Goal: Task Accomplishment & Management: Use online tool/utility

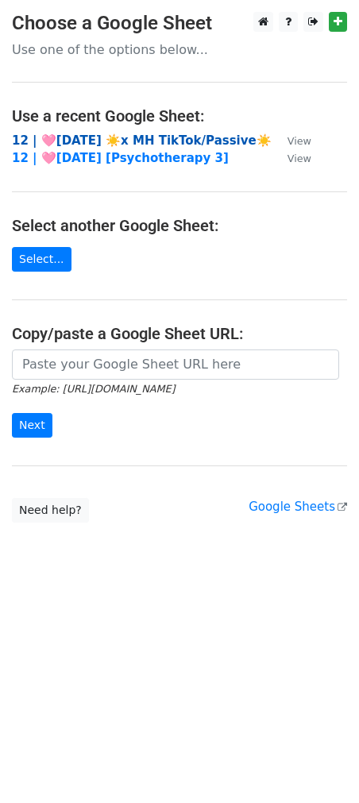
click at [175, 143] on strong "12 | 🩷[DATE] ☀️x MH TikTok/Passive☀️" at bounding box center [142, 140] width 260 height 14
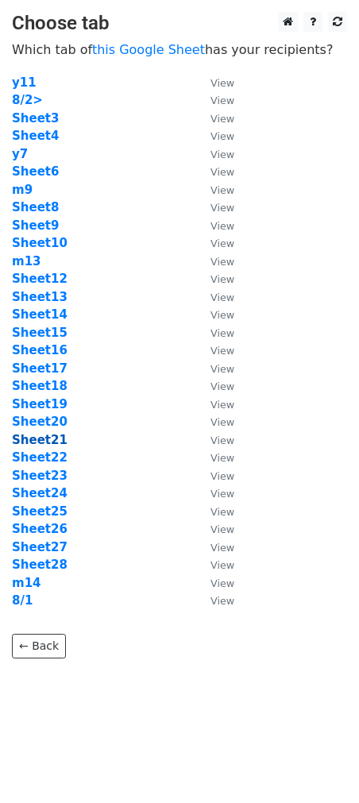
click at [48, 438] on strong "Sheet21" at bounding box center [40, 440] width 56 height 14
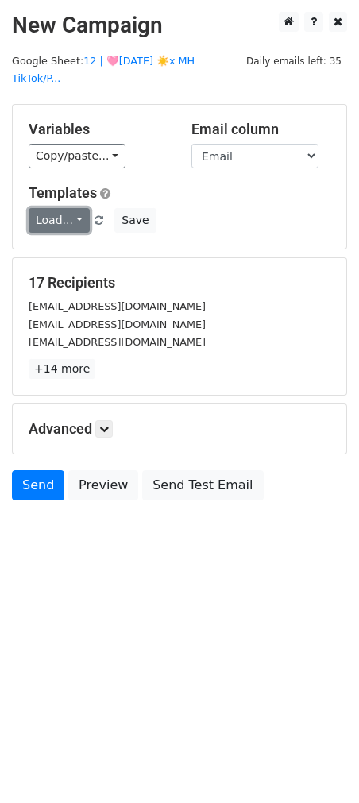
click at [56, 208] on link "Load..." at bounding box center [59, 220] width 61 height 25
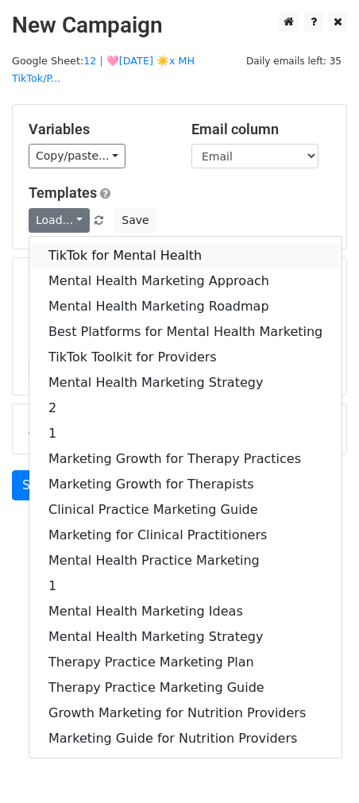
click at [67, 243] on link "TikTok for Mental Health" at bounding box center [185, 255] width 312 height 25
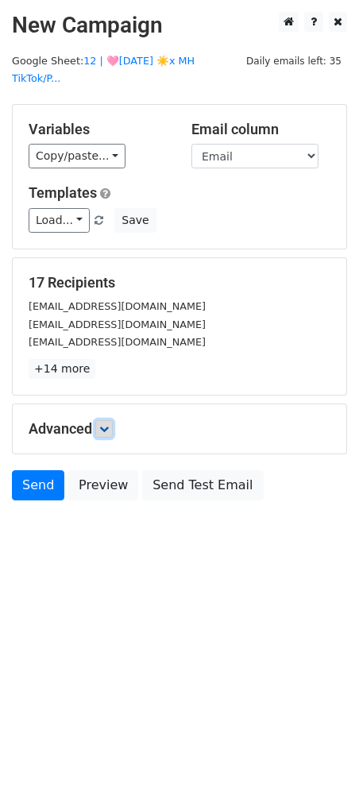
click at [113, 420] on link at bounding box center [103, 428] width 17 height 17
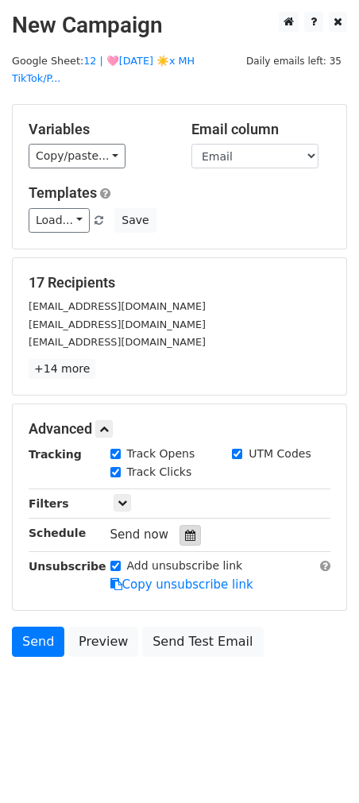
click at [187, 530] on icon at bounding box center [190, 535] width 10 height 11
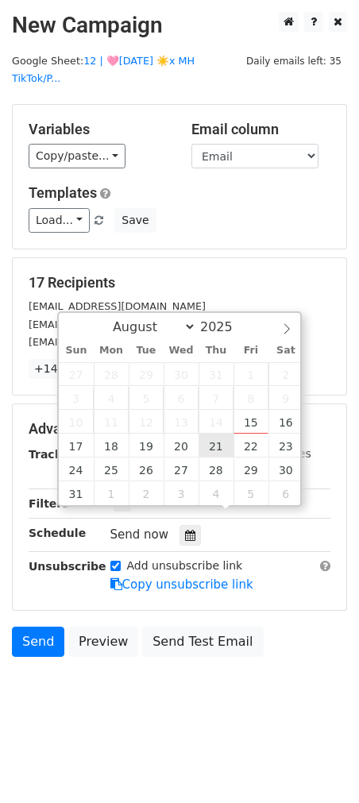
type input "2025-08-21 12:00"
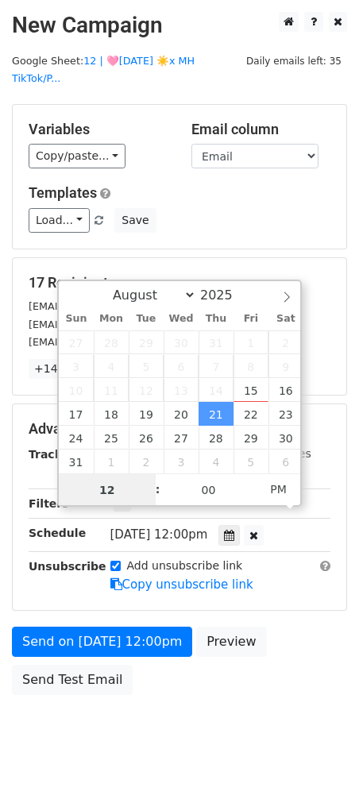
scroll to position [1, 0]
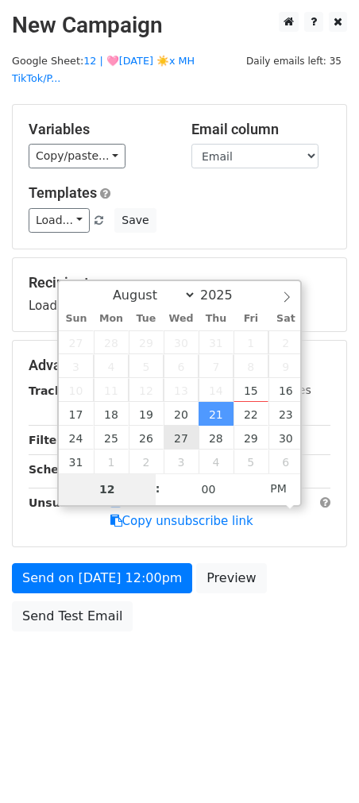
type input "8"
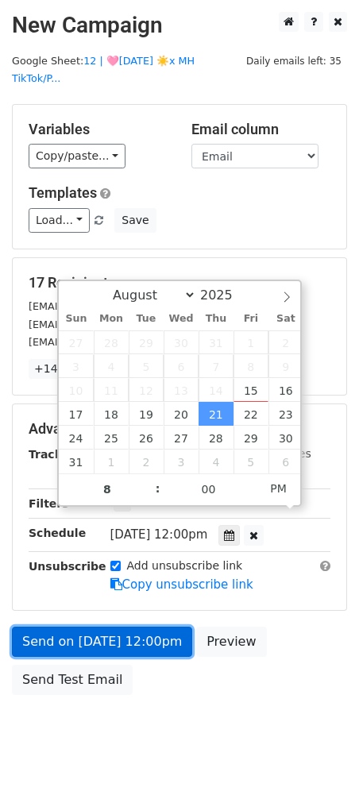
type input "2025-08-21 20:00"
click at [110, 627] on link "Send on Aug 21 at 12:00pm" at bounding box center [102, 642] width 180 height 30
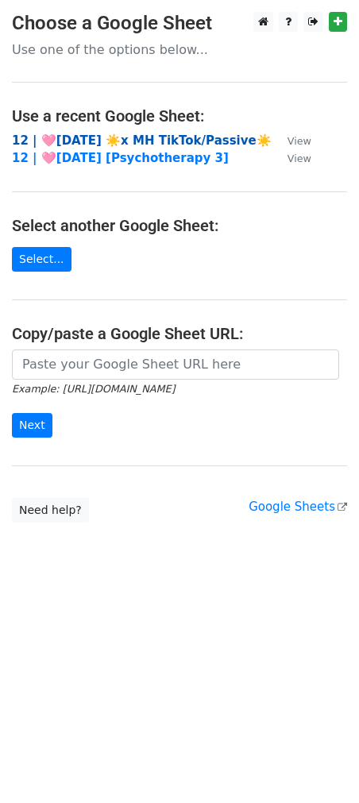
click at [130, 140] on strong "12 | 🩷[DATE] ☀️x MH TikTok/Passive☀️" at bounding box center [142, 140] width 260 height 14
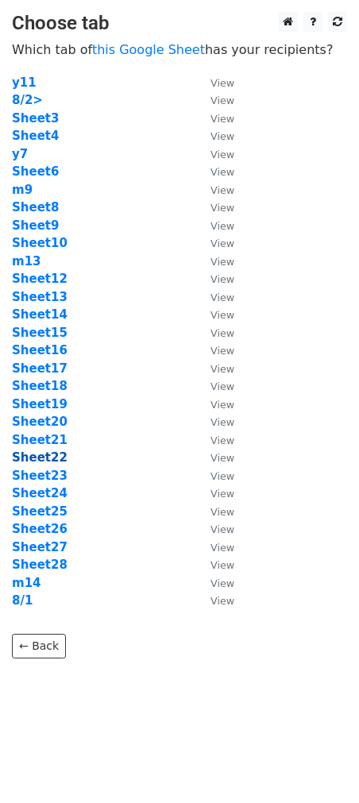
click at [51, 458] on strong "Sheet22" at bounding box center [40, 457] width 56 height 14
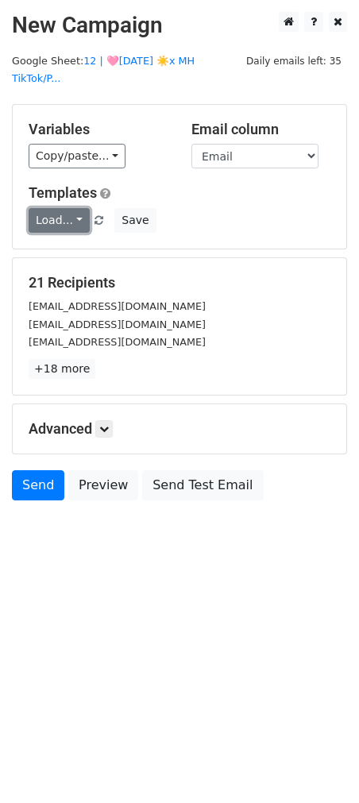
click at [54, 208] on link "Load..." at bounding box center [59, 220] width 61 height 25
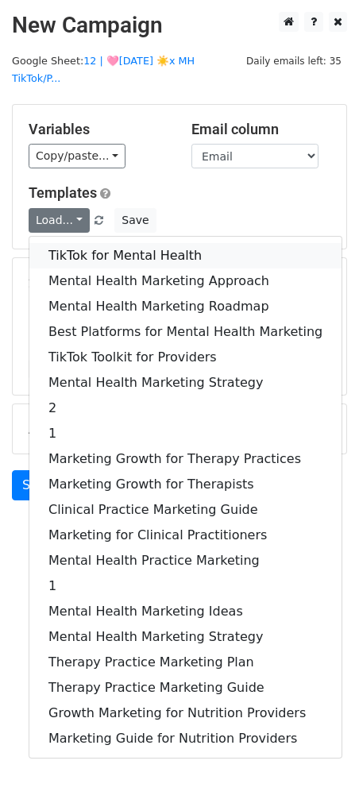
click at [54, 243] on link "TikTok for Mental Health" at bounding box center [185, 255] width 312 height 25
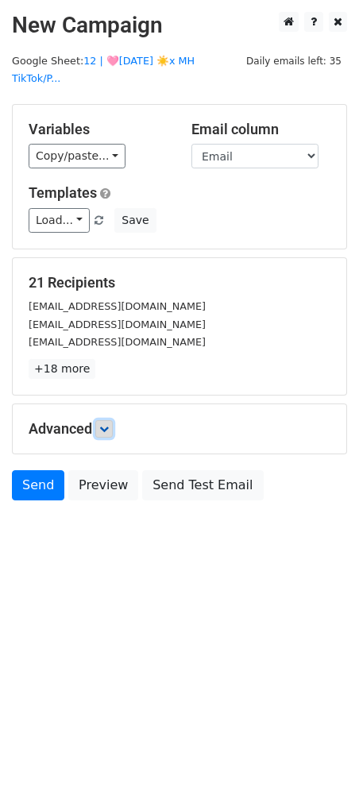
click at [110, 420] on link at bounding box center [103, 428] width 17 height 17
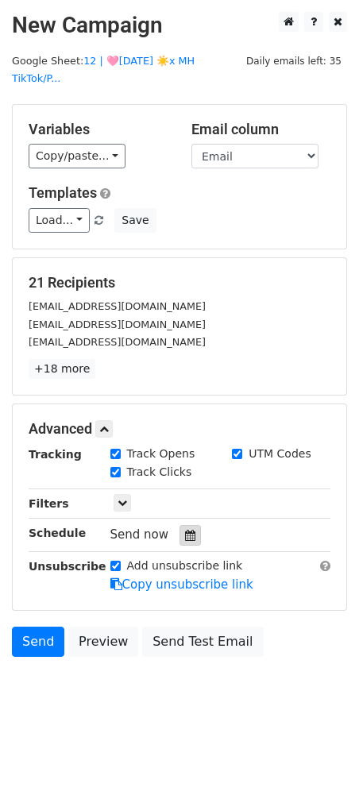
click at [179, 525] on div at bounding box center [189, 535] width 21 height 21
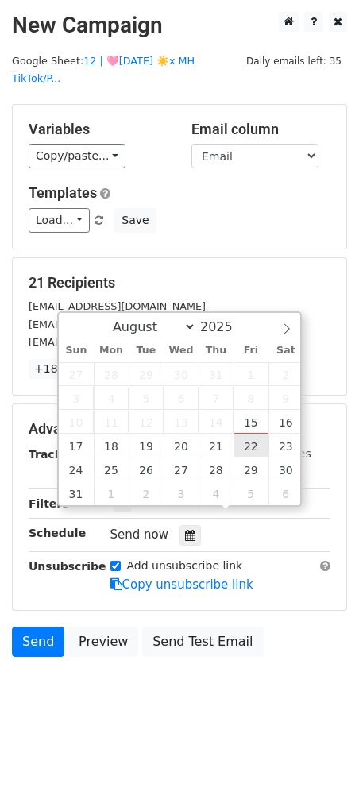
type input "2025-08-22 12:00"
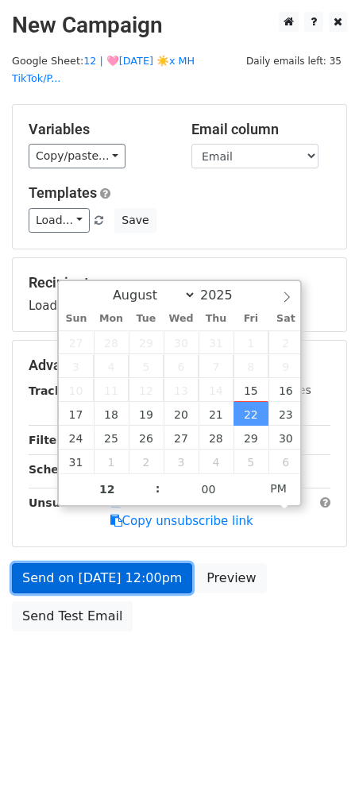
click at [147, 564] on link "Send on Aug 22 at 12:00pm" at bounding box center [102, 578] width 180 height 30
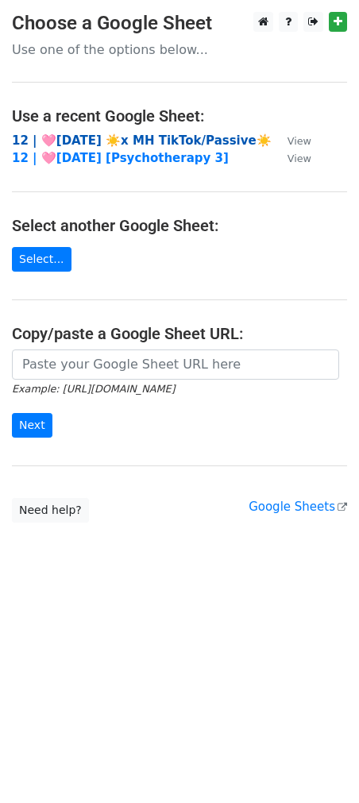
click at [128, 137] on strong "12 | 🩷AUG 1 ☀️x MH TikTok/Passive☀️" at bounding box center [142, 140] width 260 height 14
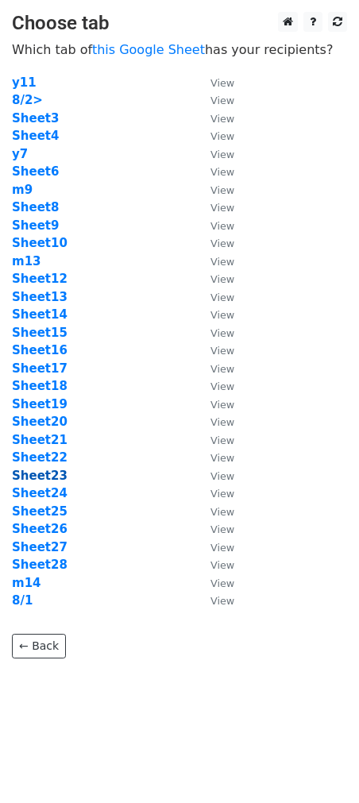
click at [49, 477] on strong "Sheet23" at bounding box center [40, 475] width 56 height 14
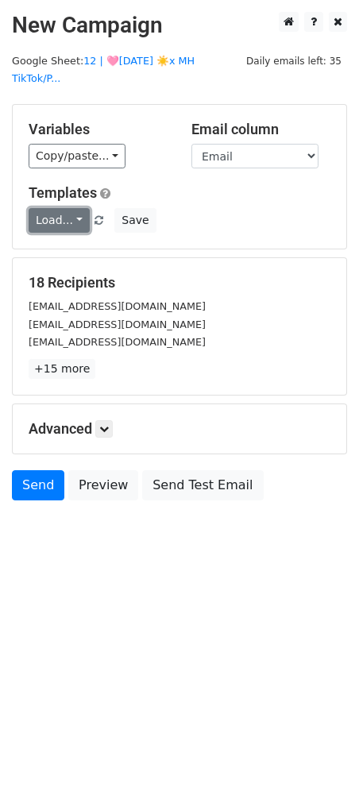
click at [64, 208] on link "Load..." at bounding box center [59, 220] width 61 height 25
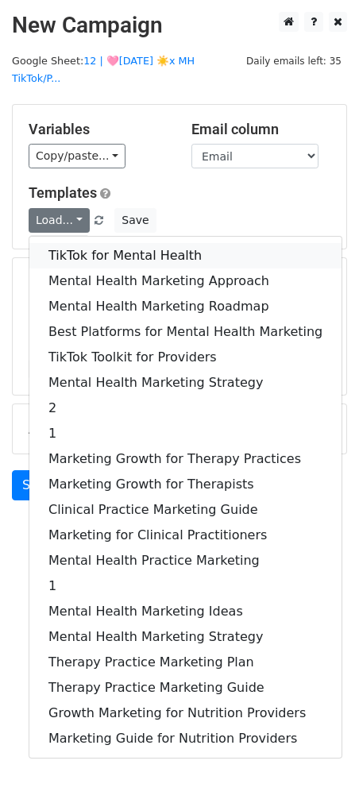
click at [64, 243] on link "TikTok for Mental Health" at bounding box center [185, 255] width 312 height 25
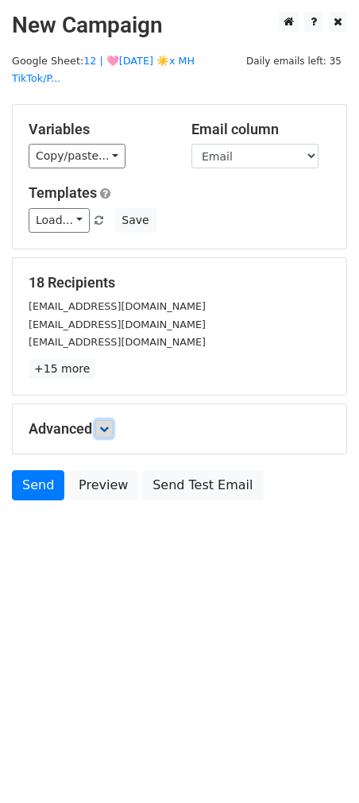
click at [106, 424] on icon at bounding box center [104, 429] width 10 height 10
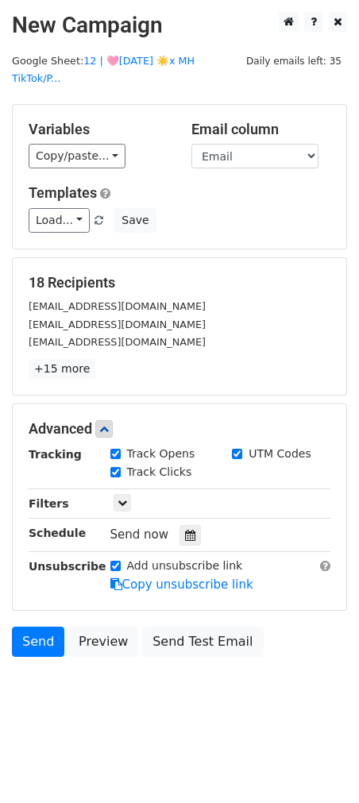
click at [183, 528] on div "Tracking Track Opens UTM Codes Track Clicks Filters Only include spreadsheet ro…" at bounding box center [180, 519] width 302 height 148
click at [185, 530] on icon at bounding box center [190, 535] width 10 height 11
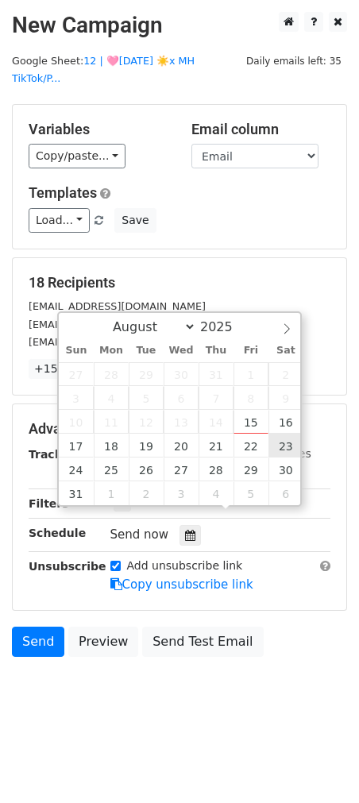
type input "2025-08-23 12:00"
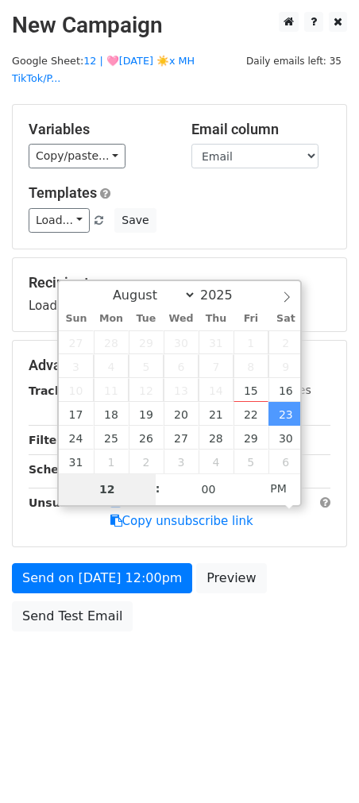
type input "7"
type input "2025-08-23 19:00"
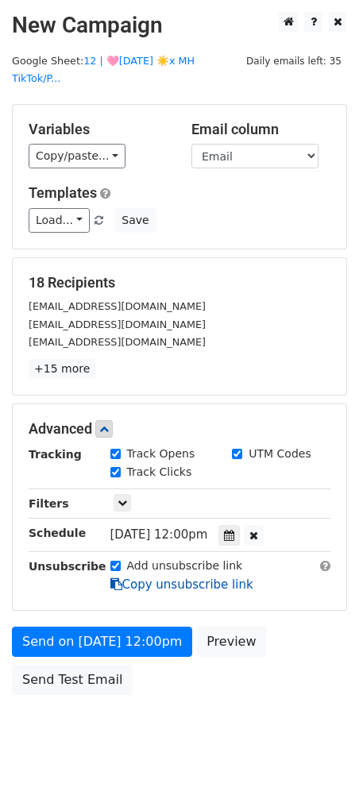
click at [137, 577] on link "Copy unsubscribe link" at bounding box center [181, 584] width 143 height 14
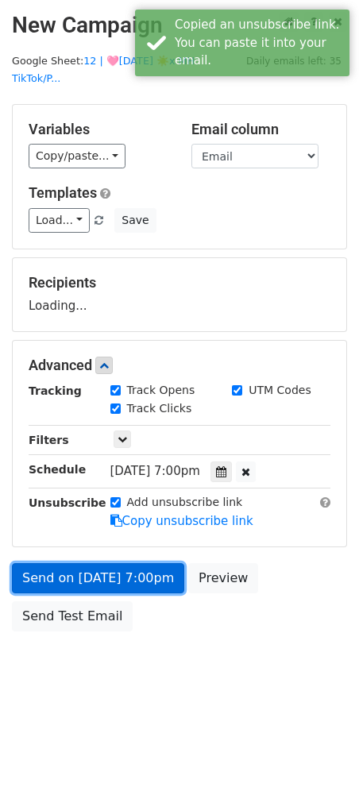
click at [126, 563] on link "Send on Aug 23 at 7:00pm" at bounding box center [98, 578] width 172 height 30
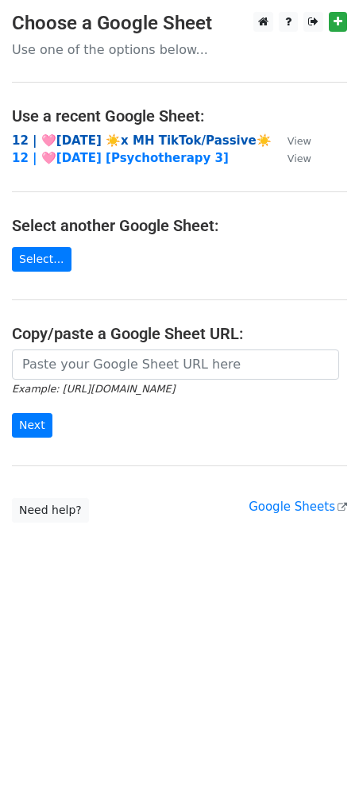
click at [86, 138] on strong "12 | 🩷[DATE] ☀️x MH TikTok/Passive☀️" at bounding box center [142, 140] width 260 height 14
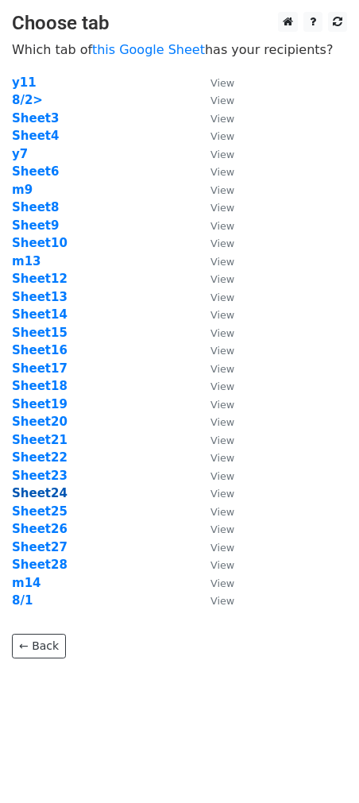
click at [47, 490] on strong "Sheet24" at bounding box center [40, 493] width 56 height 14
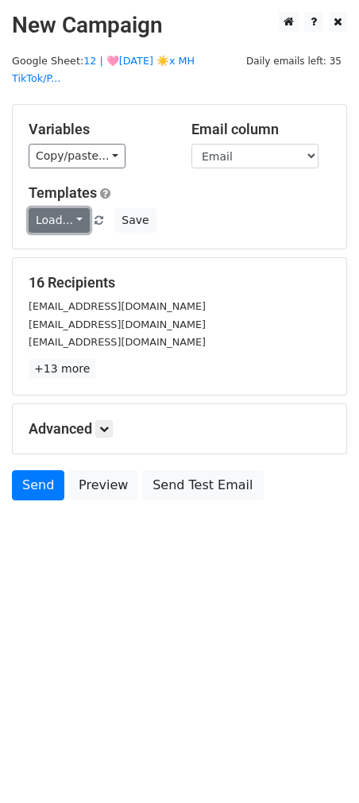
click at [43, 208] on link "Load..." at bounding box center [59, 220] width 61 height 25
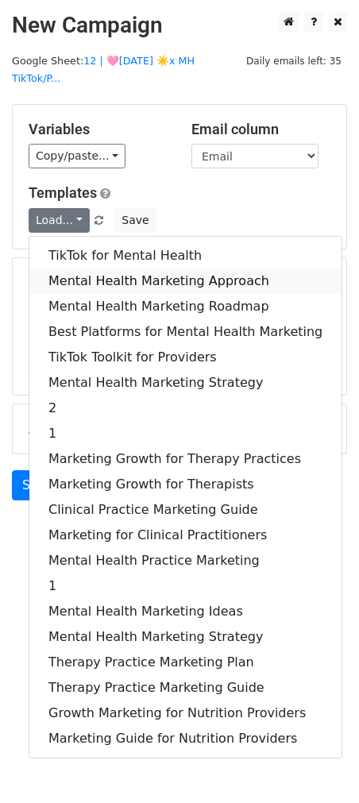
click at [68, 268] on link "Mental Health Marketing Approach" at bounding box center [185, 280] width 312 height 25
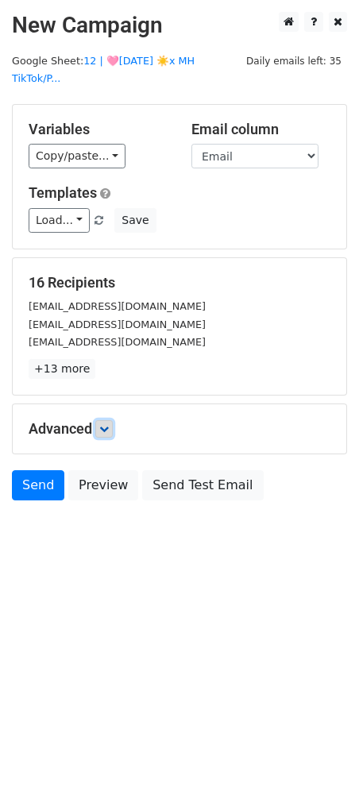
click at [113, 420] on link at bounding box center [103, 428] width 17 height 17
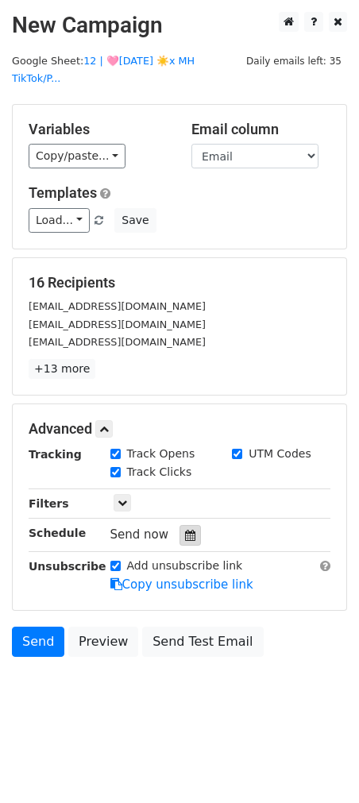
click at [185, 530] on icon at bounding box center [190, 535] width 10 height 11
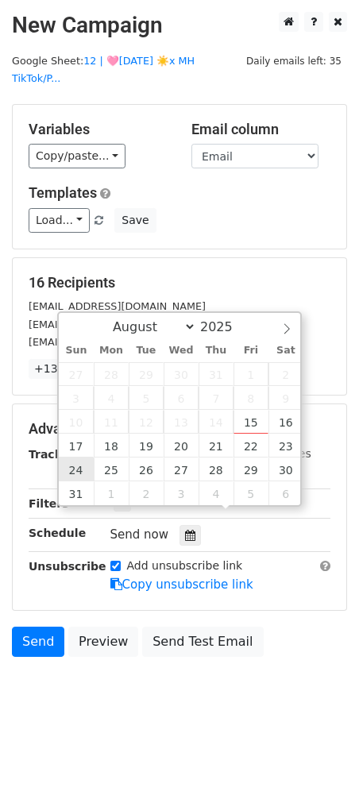
type input "2025-08-24 12:00"
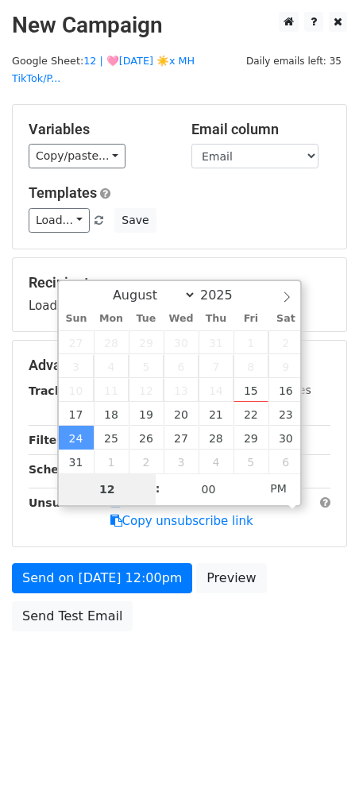
type input "8"
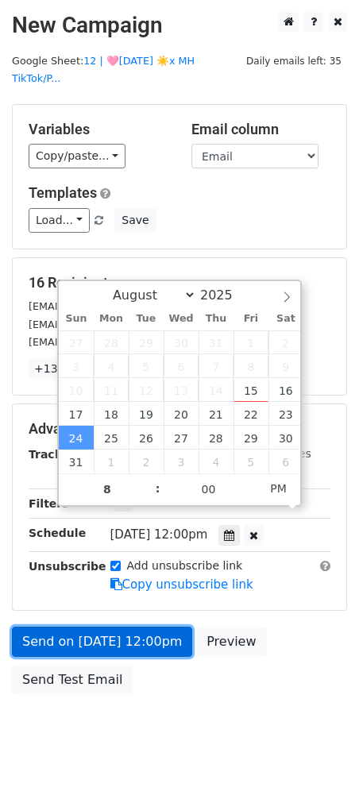
type input "2025-08-24 20:00"
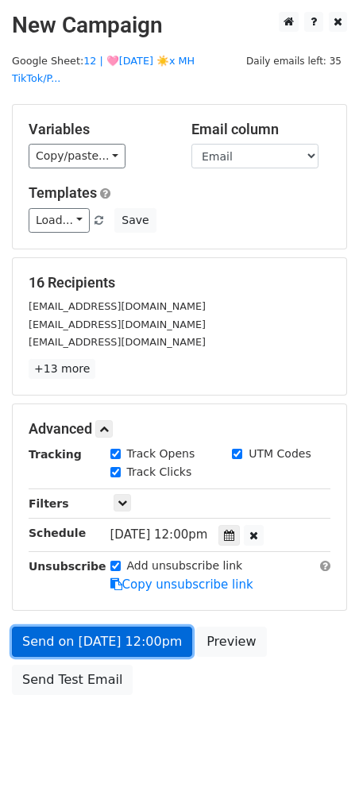
click at [72, 627] on link "Send on Aug 24 at 12:00pm" at bounding box center [102, 642] width 180 height 30
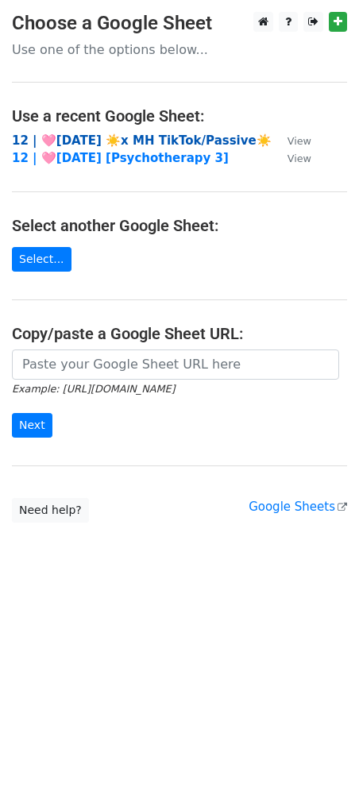
click at [140, 141] on strong "12 | 🩷[DATE] ☀️x MH TikTok/Passive☀️" at bounding box center [142, 140] width 260 height 14
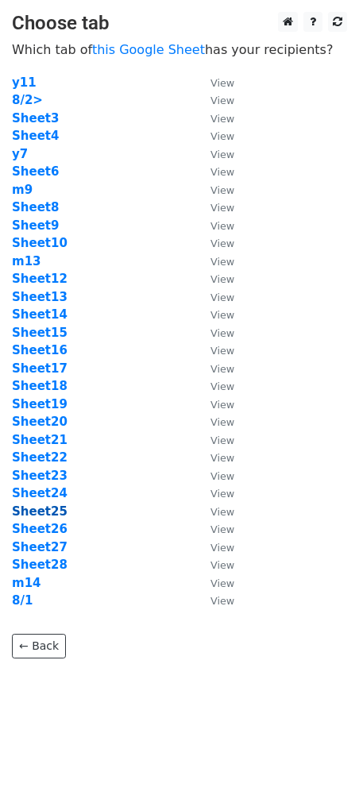
click at [48, 509] on strong "Sheet25" at bounding box center [40, 511] width 56 height 14
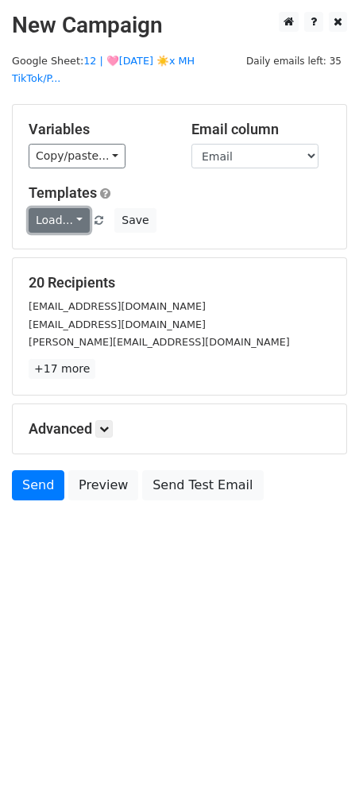
click at [58, 208] on link "Load..." at bounding box center [59, 220] width 61 height 25
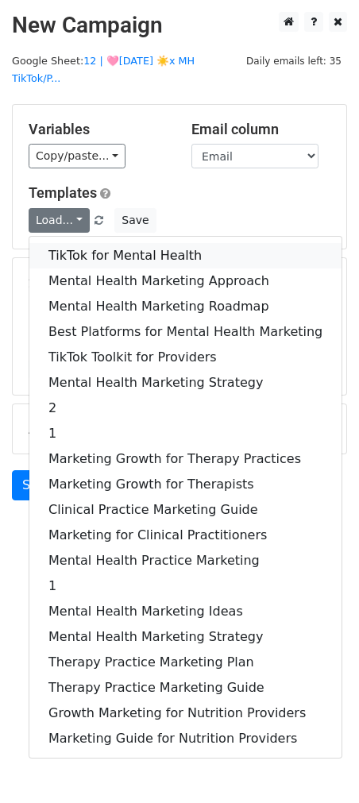
click at [63, 243] on link "TikTok for Mental Health" at bounding box center [185, 255] width 312 height 25
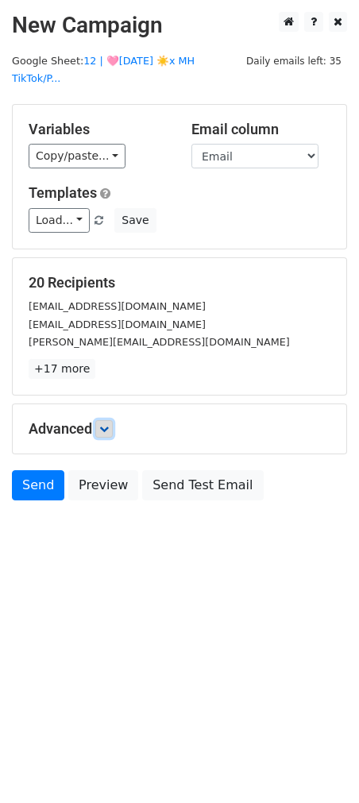
click at [109, 424] on icon at bounding box center [104, 429] width 10 height 10
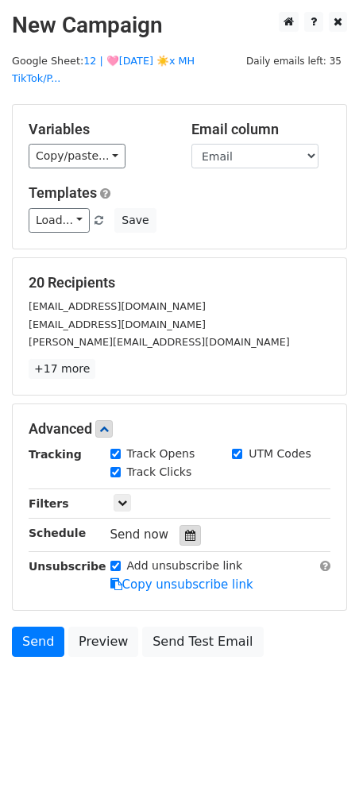
click at [185, 530] on icon at bounding box center [190, 535] width 10 height 11
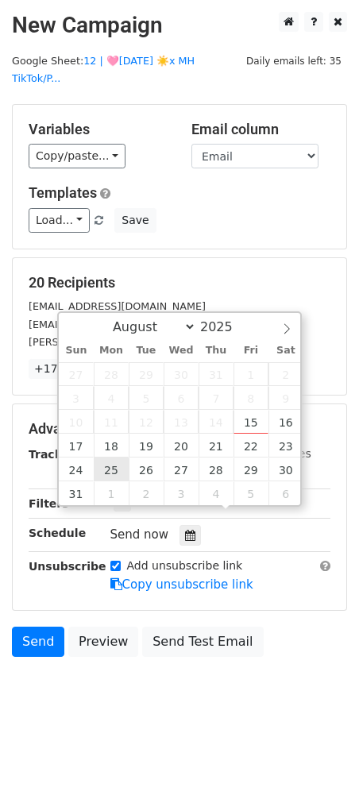
type input "2025-08-25 12:00"
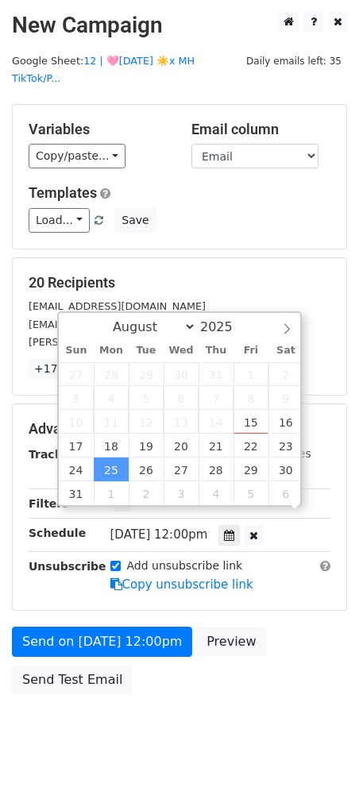
scroll to position [1, 0]
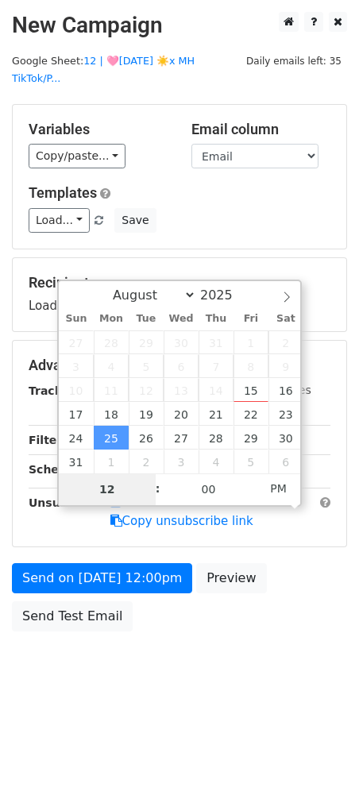
type input "7"
type input "2025-08-25 19:00"
click at [113, 546] on div "Advanced Tracking Track Opens UTM Codes Track Clicks Filters Only include sprea…" at bounding box center [180, 444] width 334 height 206
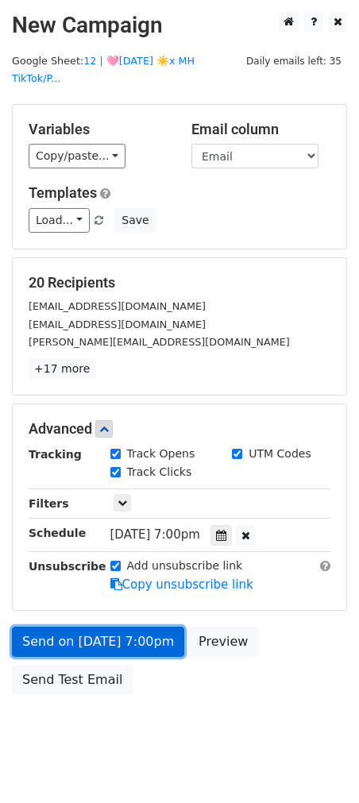
click at [94, 627] on div "Send on Aug 25 at 7:00pm Preview Send Test Email" at bounding box center [179, 665] width 359 height 76
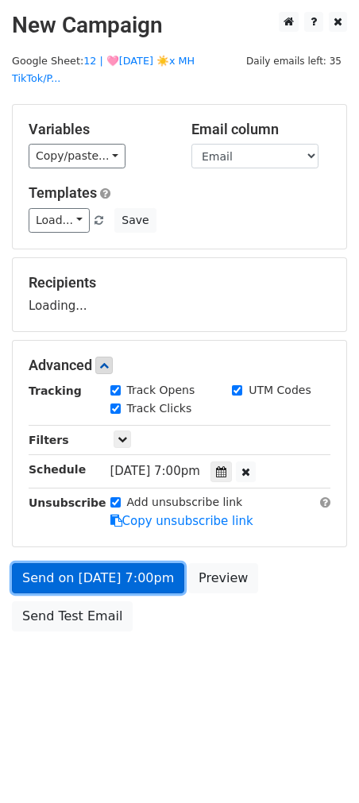
click at [68, 563] on link "Send on Aug 25 at 7:00pm" at bounding box center [98, 578] width 172 height 30
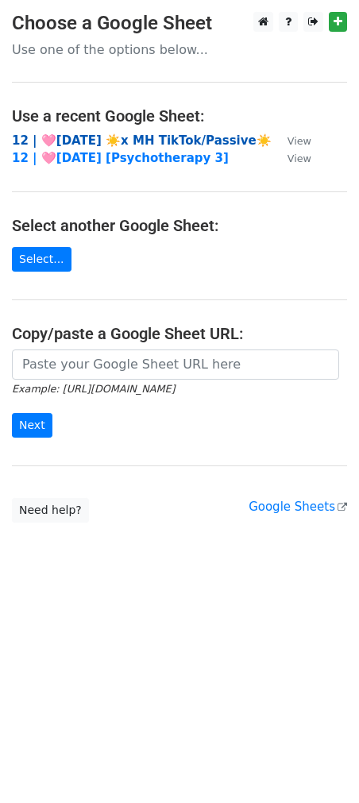
click at [98, 137] on strong "12 | 🩷[DATE] ☀️x MH TikTok/Passive☀️" at bounding box center [142, 140] width 260 height 14
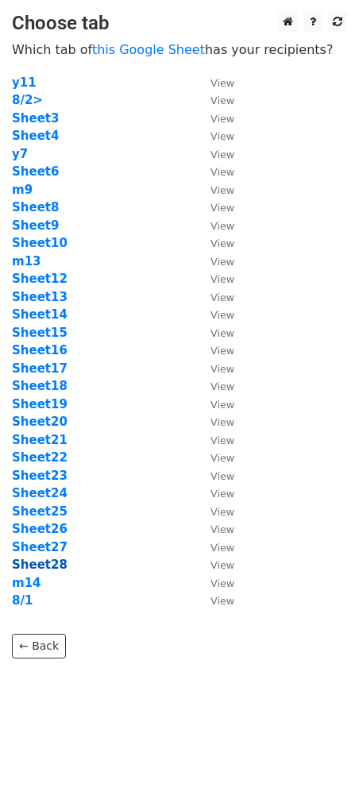
click at [37, 563] on strong "Sheet28" at bounding box center [40, 564] width 56 height 14
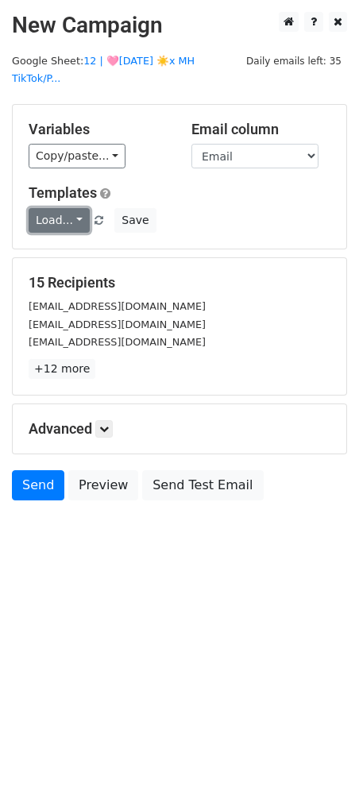
click at [60, 208] on link "Load..." at bounding box center [59, 220] width 61 height 25
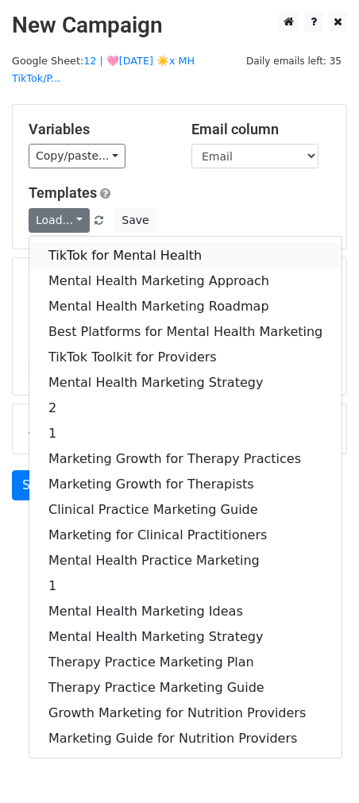
click at [68, 243] on link "TikTok for Mental Health" at bounding box center [185, 255] width 312 height 25
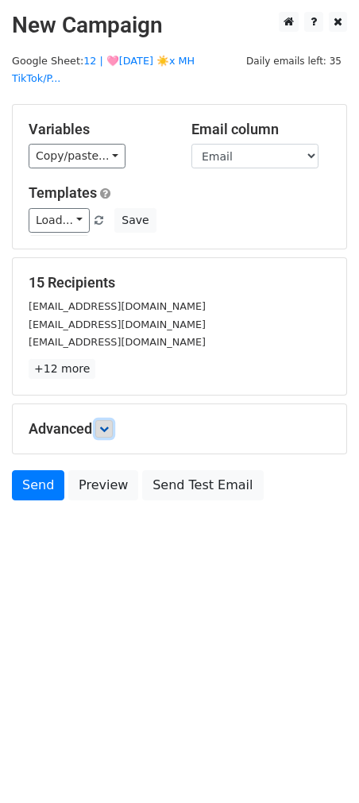
click at [113, 420] on link at bounding box center [103, 428] width 17 height 17
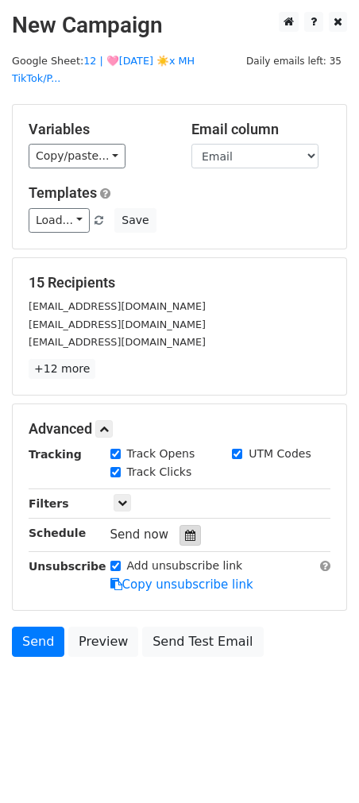
click at [187, 530] on icon at bounding box center [190, 535] width 10 height 11
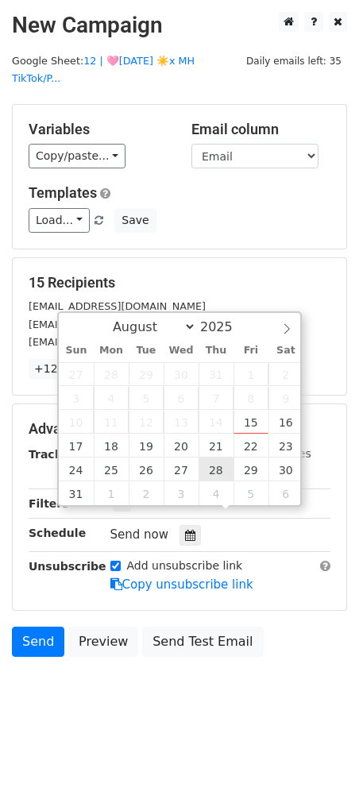
type input "[DATE] 12:00"
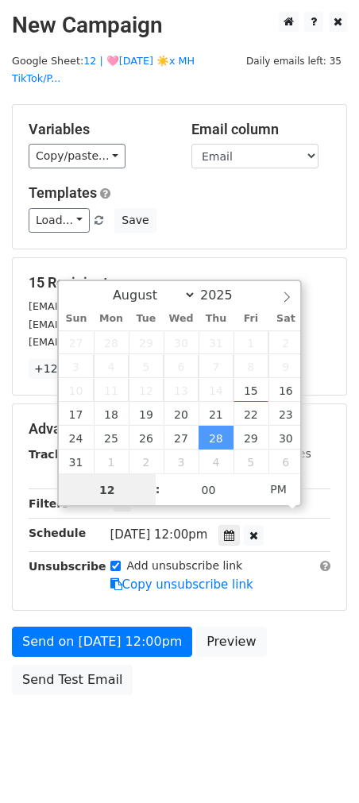
scroll to position [1, 0]
type input "6"
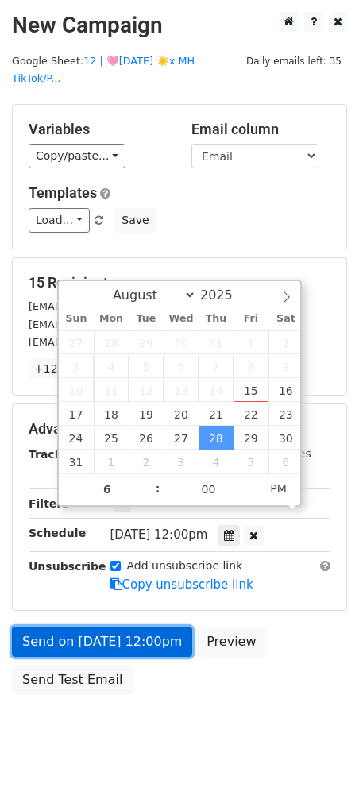
type input "[DATE] 18:00"
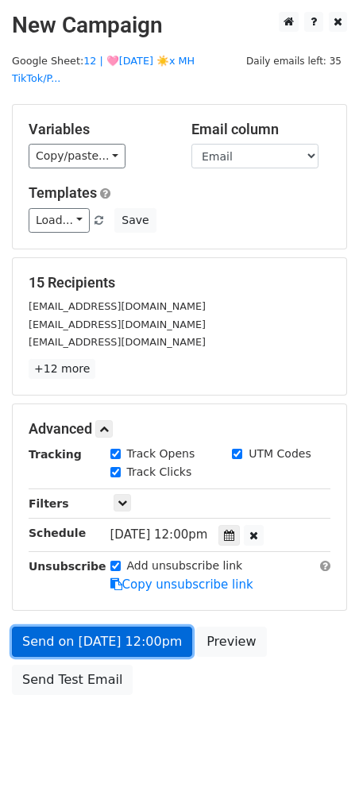
click at [78, 635] on link "Send on [DATE] 12:00pm" at bounding box center [102, 642] width 180 height 30
